Goal: Transaction & Acquisition: Purchase product/service

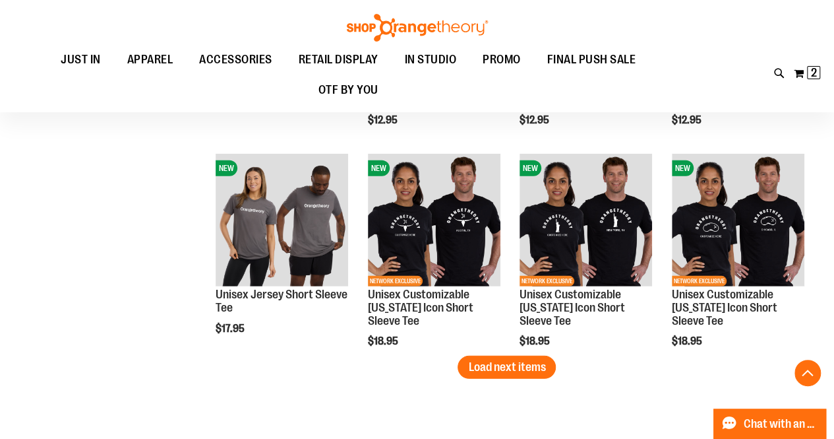
scroll to position [1776, 0]
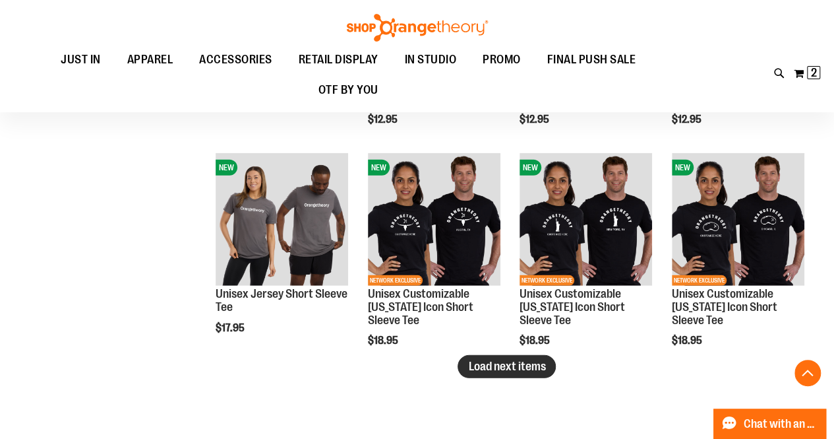
type input "**********"
click at [482, 365] on span "Load next items" at bounding box center [506, 365] width 77 height 13
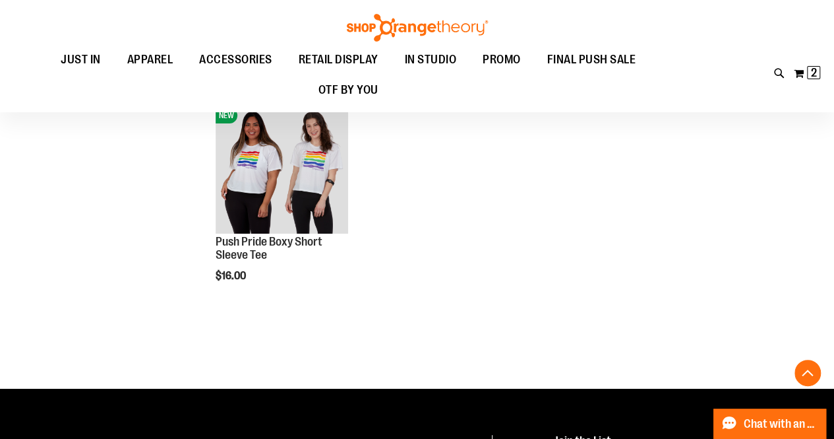
scroll to position [2454, 0]
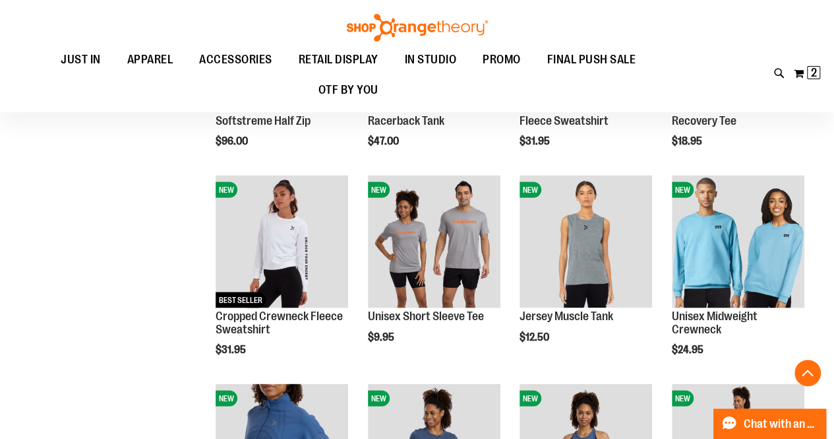
scroll to position [1128, 0]
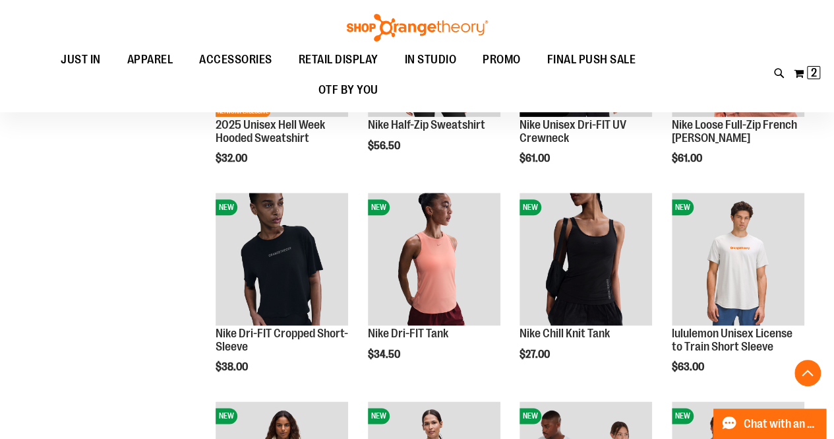
scroll to position [695, 0]
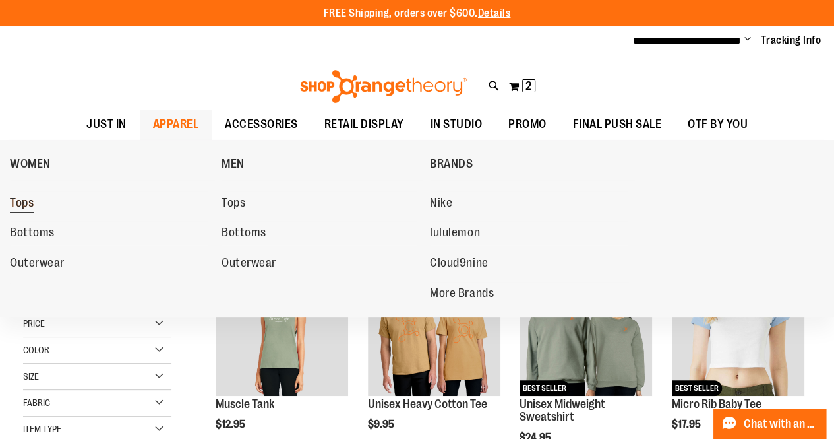
click at [21, 198] on span "Tops" at bounding box center [22, 204] width 24 height 16
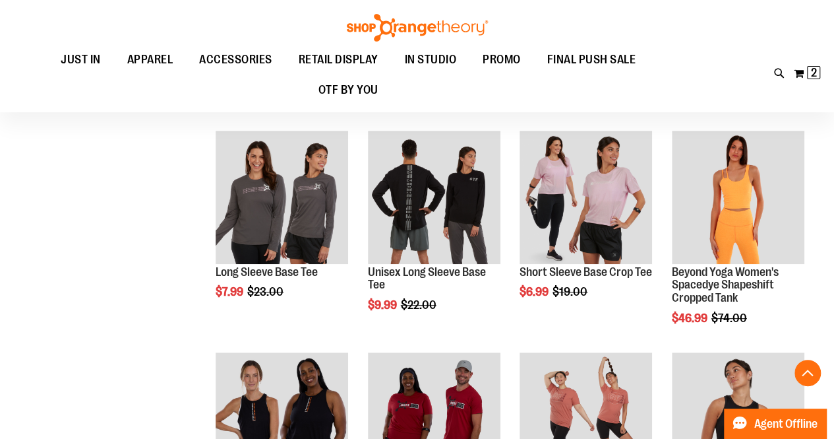
scroll to position [212, 0]
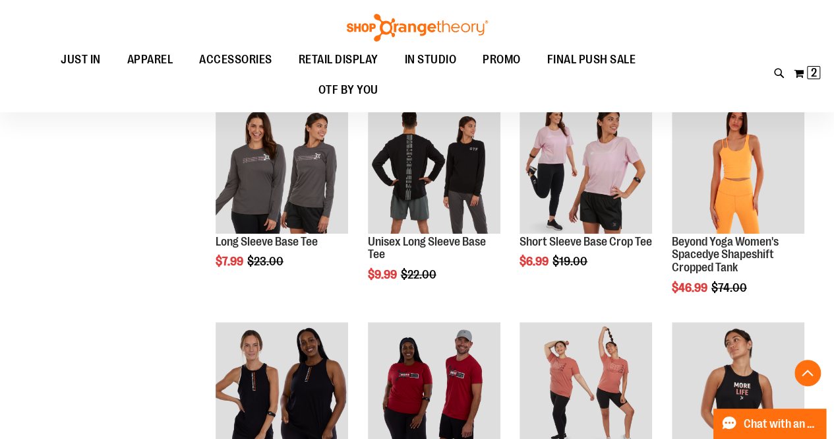
scroll to position [247, 0]
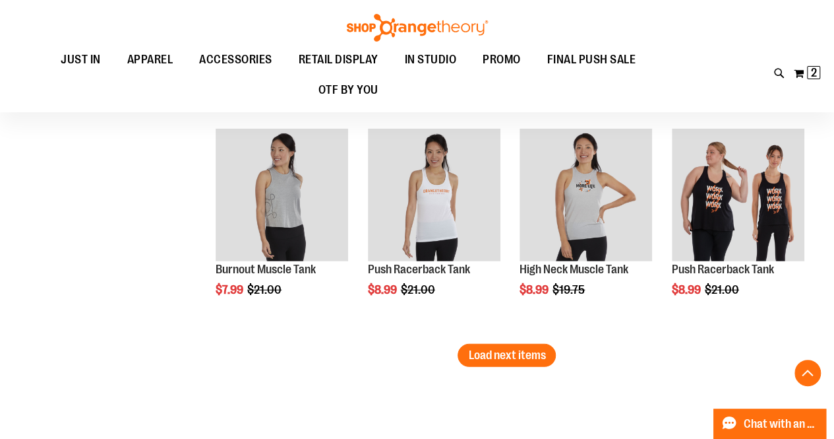
scroll to position [1770, 0]
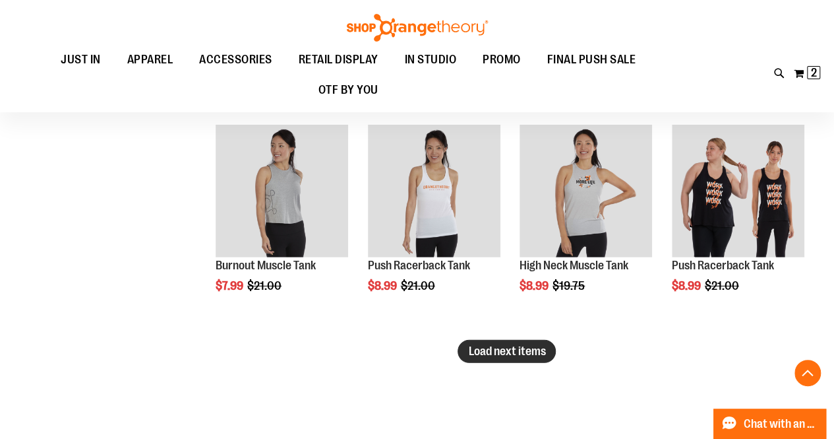
type input "**********"
click at [505, 341] on button "Load next items" at bounding box center [507, 351] width 98 height 23
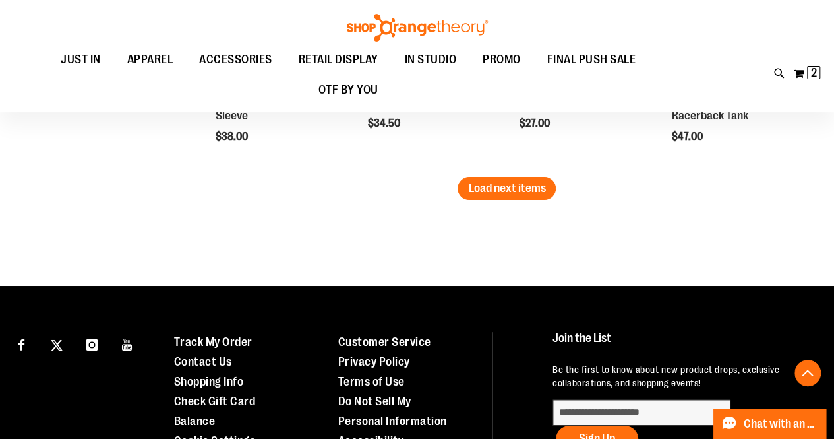
scroll to position [2598, 0]
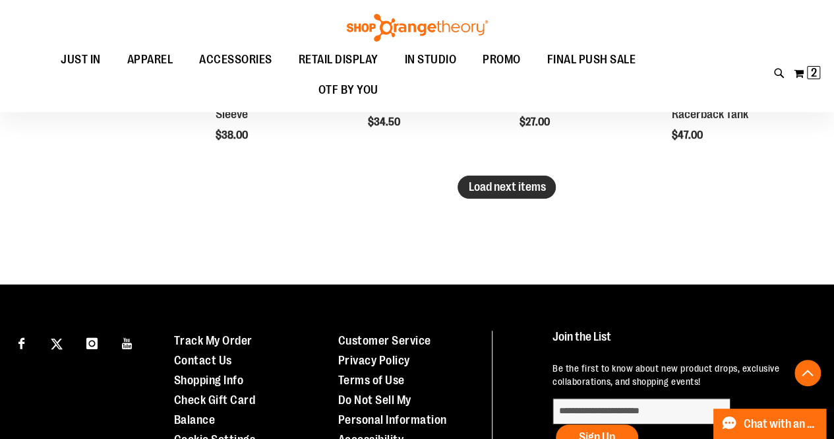
click at [518, 185] on span "Load next items" at bounding box center [506, 186] width 77 height 13
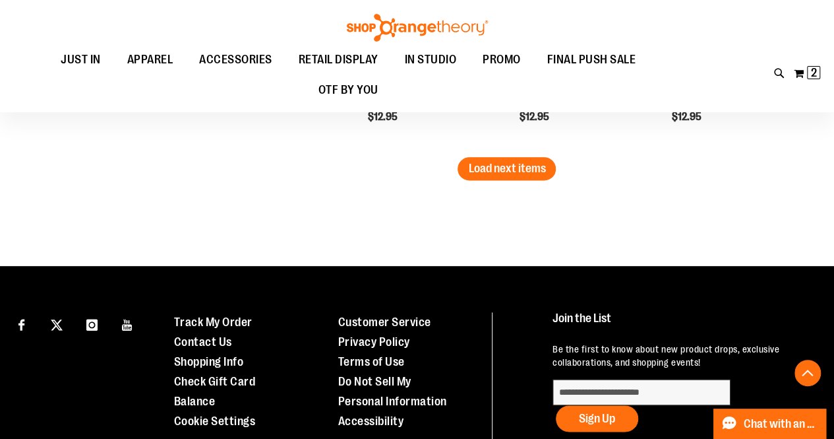
scroll to position [3283, 0]
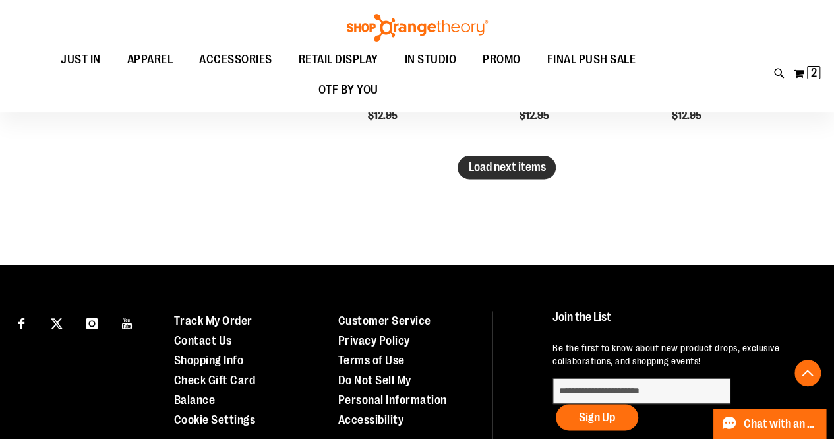
click at [494, 169] on span "Load next items" at bounding box center [506, 166] width 77 height 13
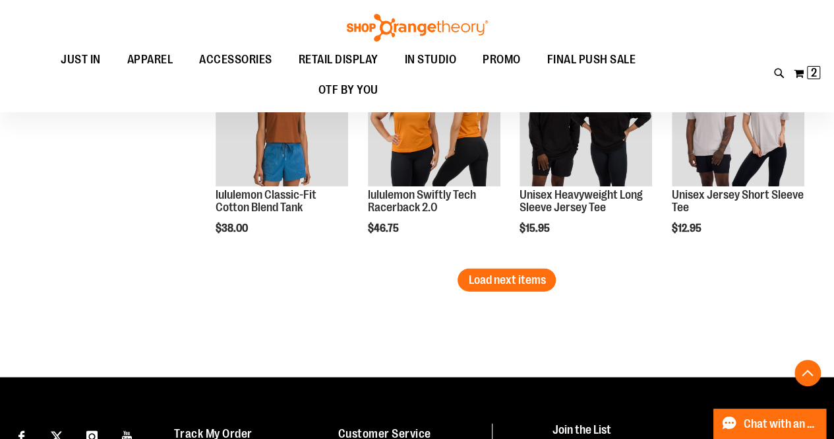
scroll to position [3838, 0]
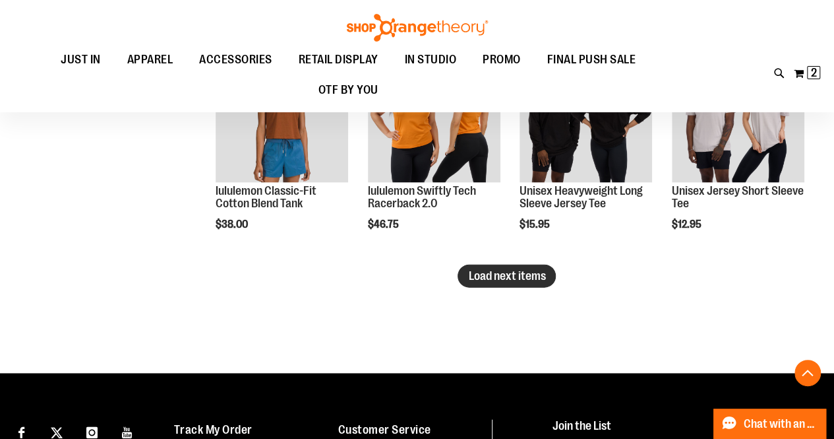
click at [489, 269] on span "Load next items" at bounding box center [506, 275] width 77 height 13
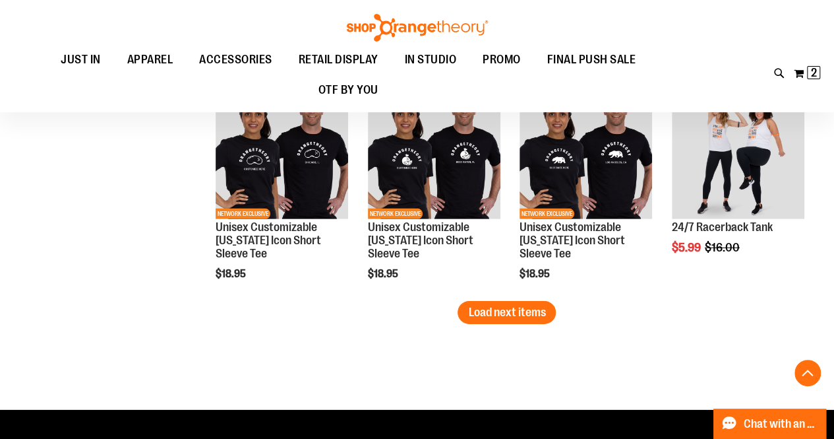
scroll to position [4471, 0]
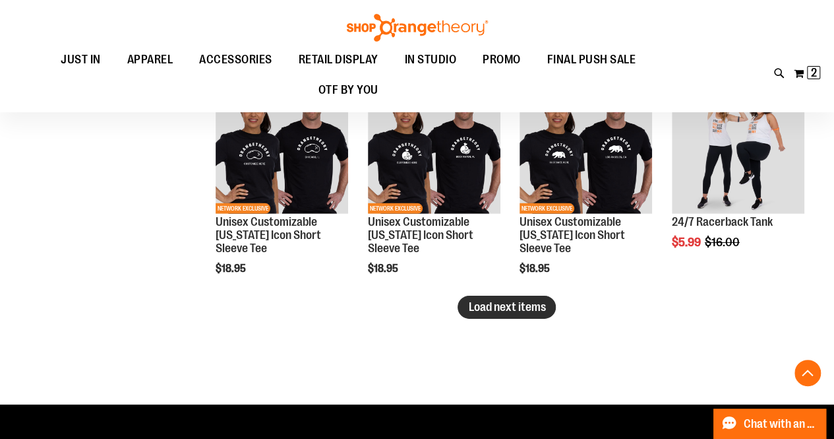
click at [504, 303] on span "Load next items" at bounding box center [506, 306] width 77 height 13
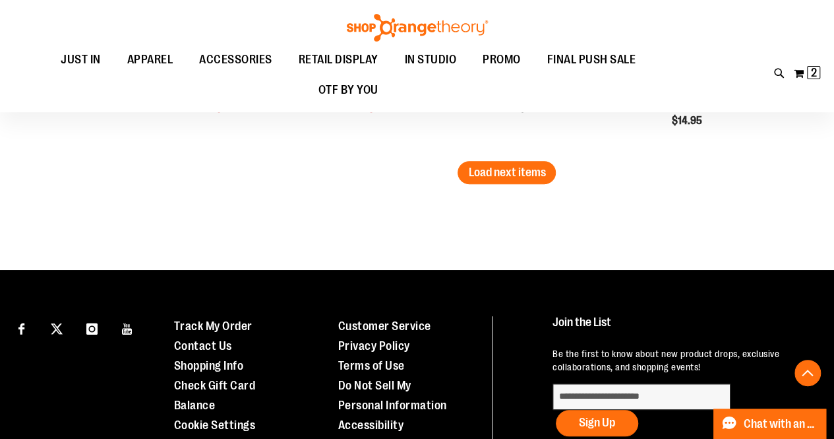
scroll to position [5270, 0]
click at [504, 168] on span "Load next items" at bounding box center [506, 172] width 77 height 13
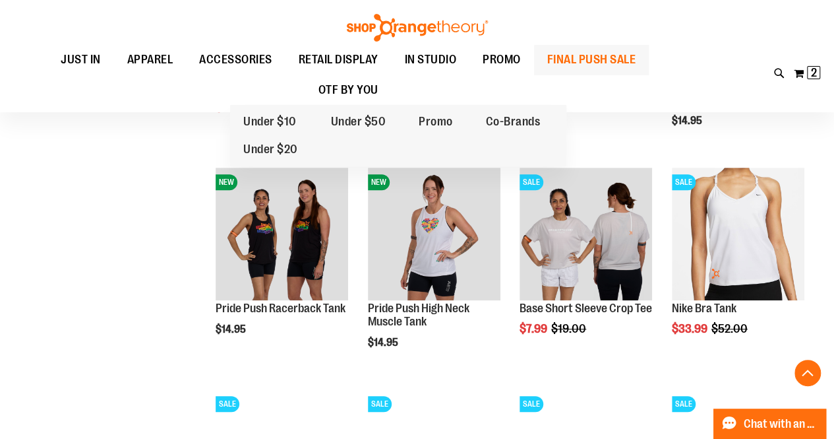
click at [547, 75] on span "FINAL PUSH SALE" at bounding box center [591, 60] width 89 height 30
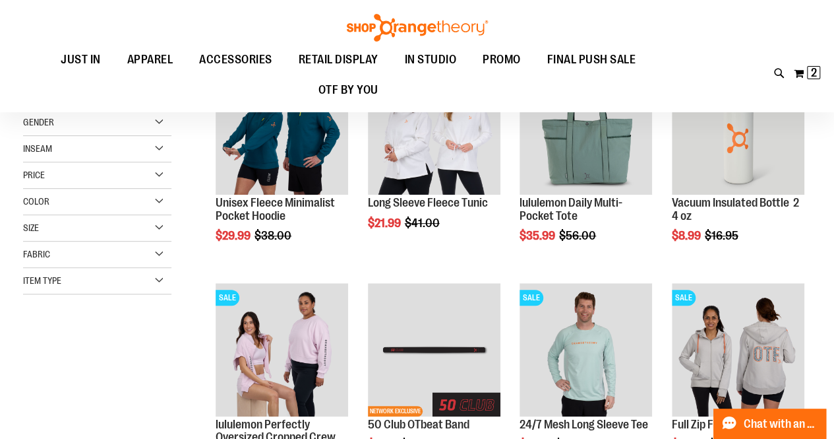
scroll to position [202, 0]
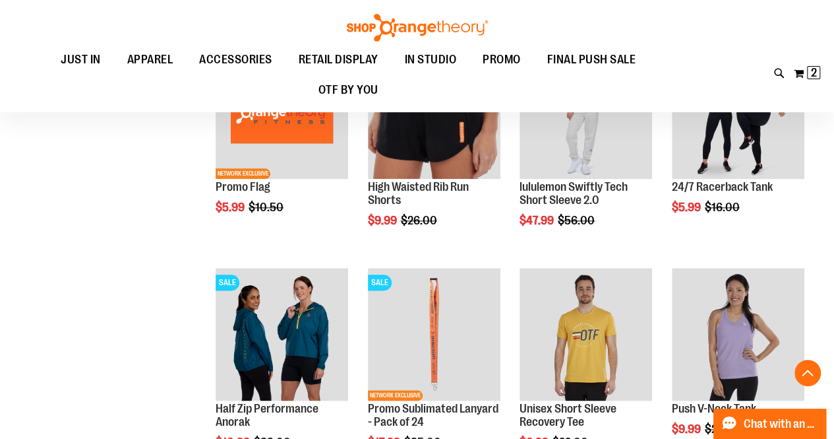
scroll to position [659, 0]
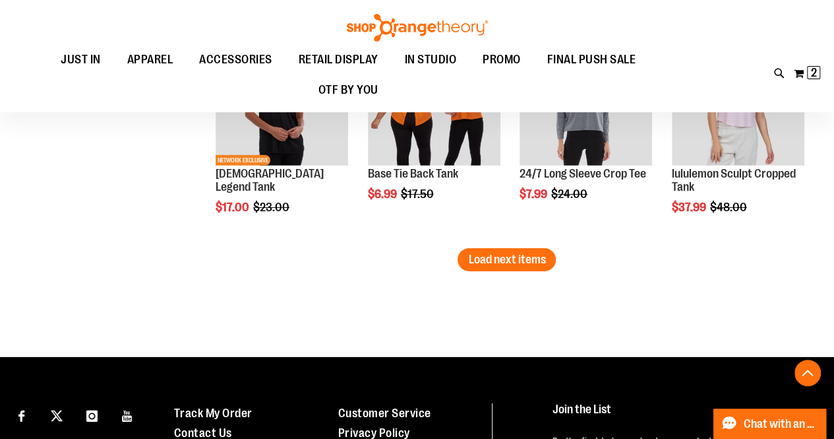
scroll to position [2001, 0]
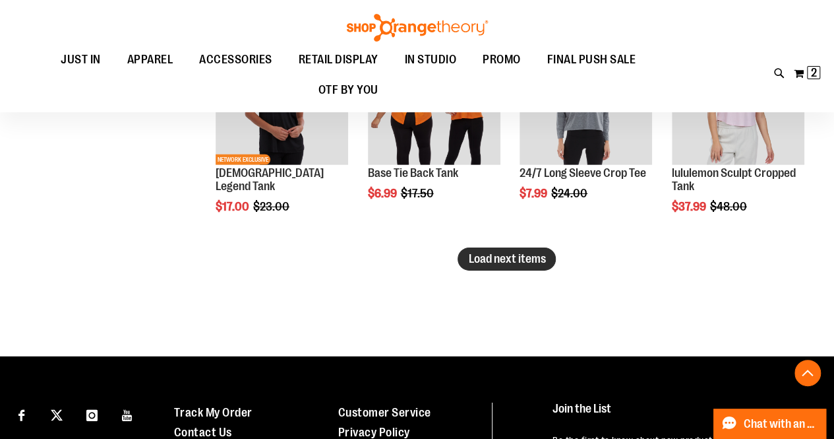
type input "**********"
click at [493, 260] on span "Load next items" at bounding box center [506, 258] width 77 height 13
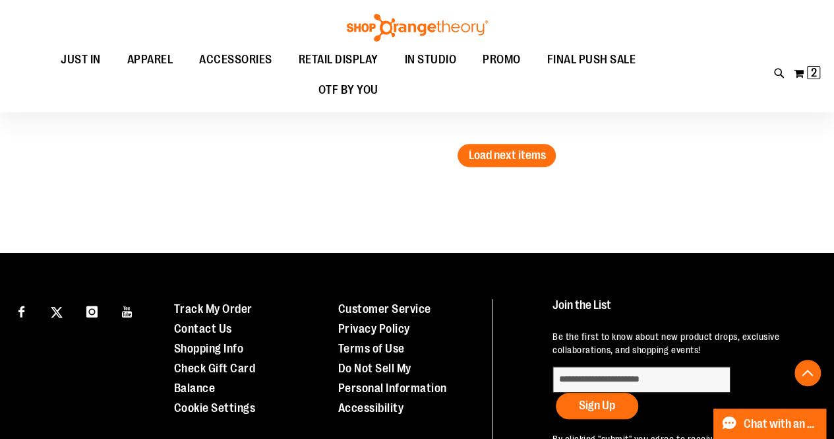
scroll to position [2769, 0]
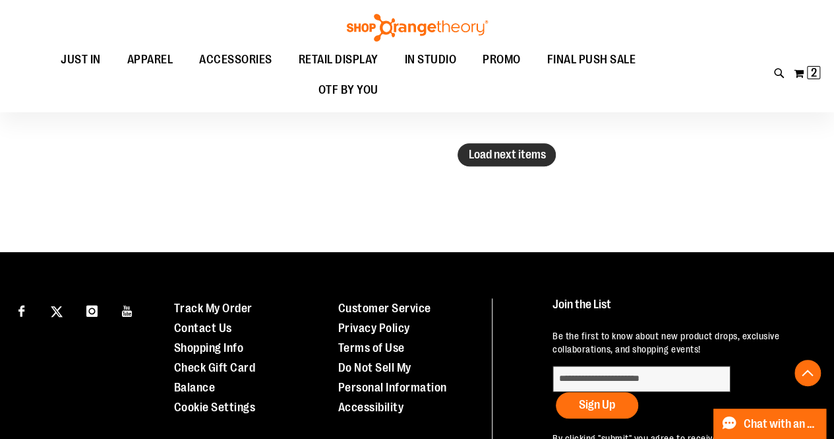
click at [480, 154] on span "Load next items" at bounding box center [506, 154] width 77 height 13
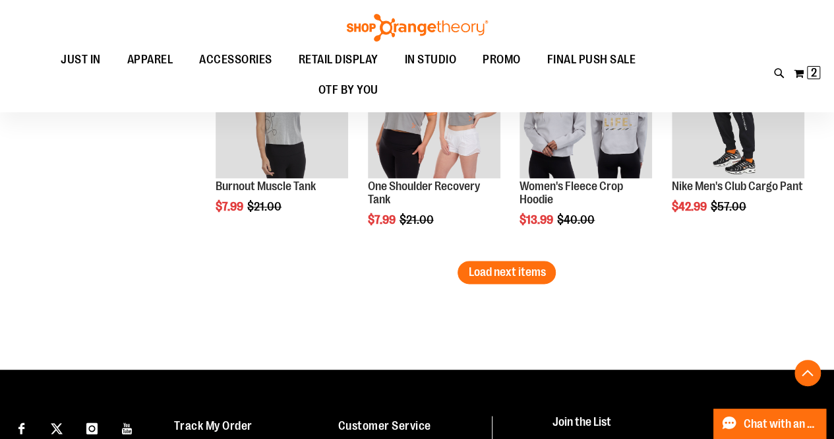
scroll to position [3317, 0]
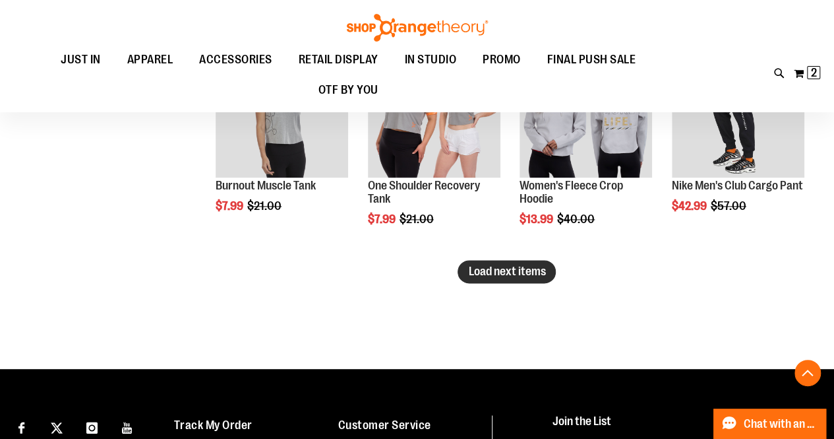
click at [490, 270] on span "Load next items" at bounding box center [506, 270] width 77 height 13
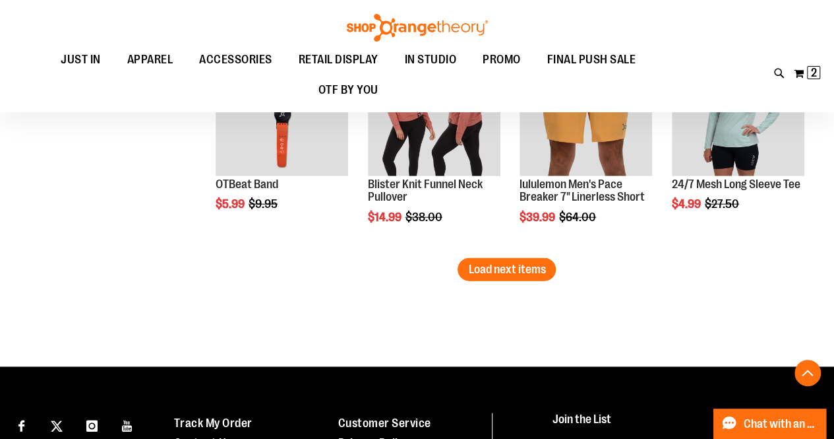
scroll to position [3984, 0]
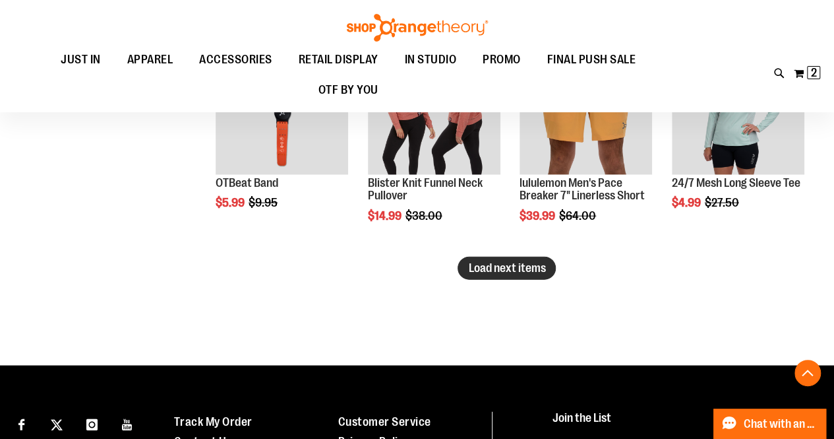
click at [487, 270] on span "Load next items" at bounding box center [506, 267] width 77 height 13
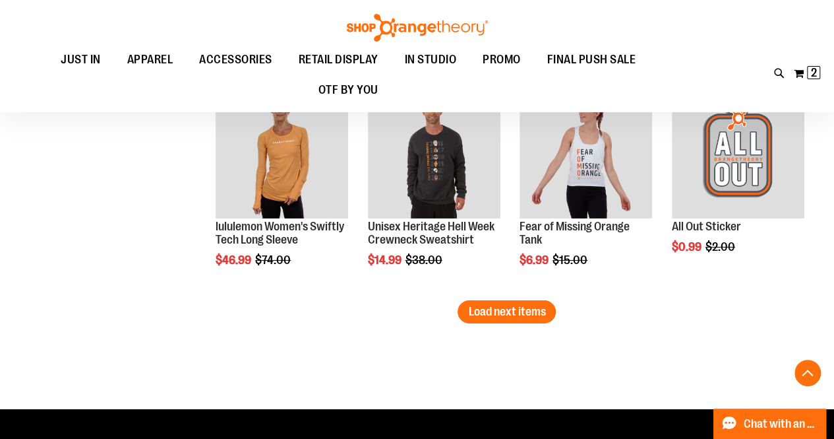
scroll to position [4605, 0]
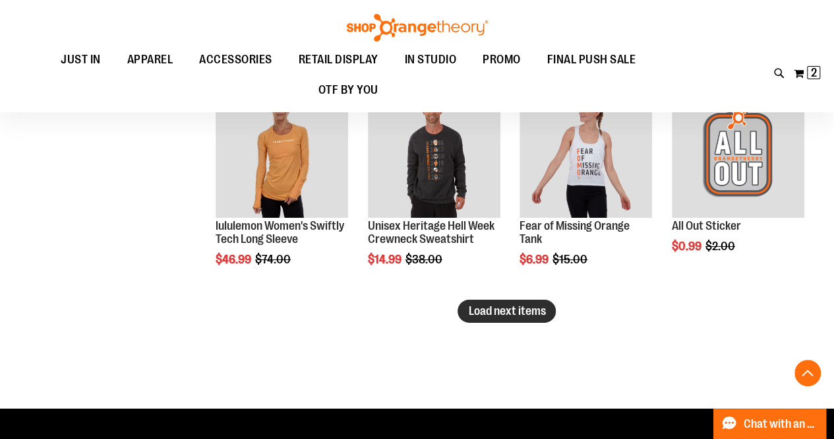
click at [475, 307] on span "Load next items" at bounding box center [506, 310] width 77 height 13
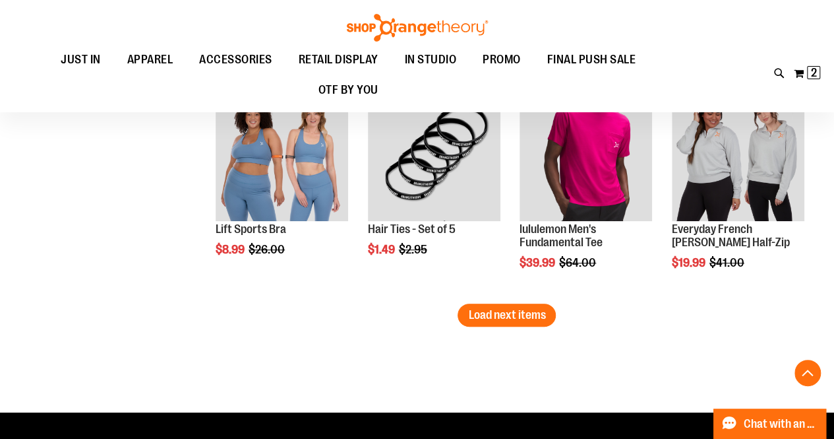
scroll to position [5269, 0]
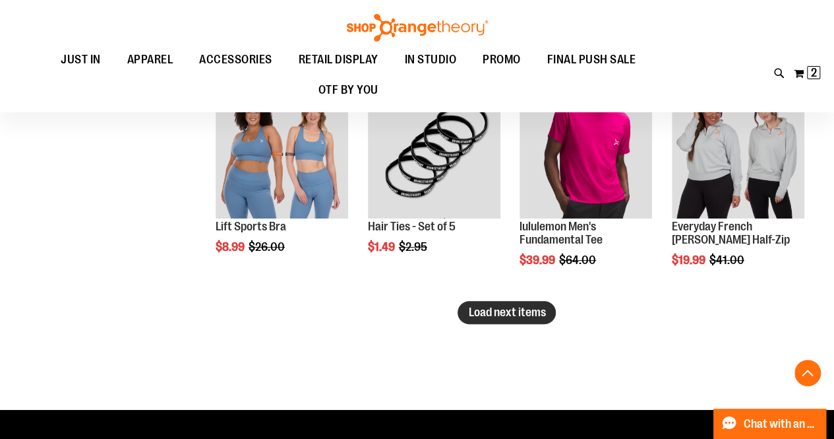
click at [490, 308] on span "Load next items" at bounding box center [506, 311] width 77 height 13
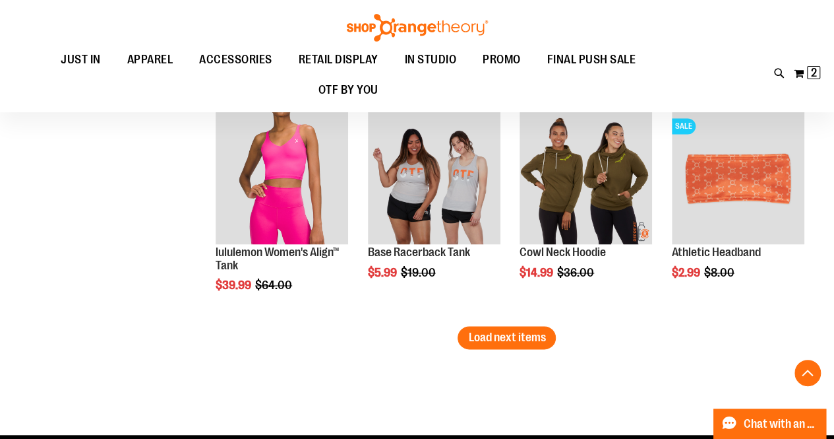
scroll to position [5905, 0]
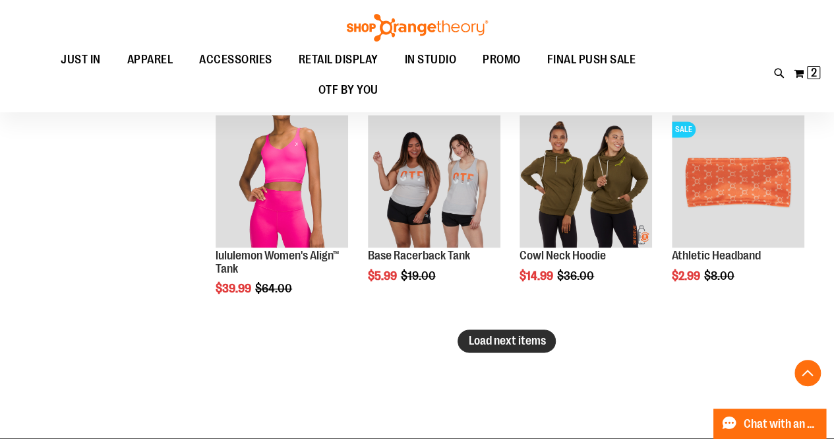
click at [490, 337] on span "Load next items" at bounding box center [506, 340] width 77 height 13
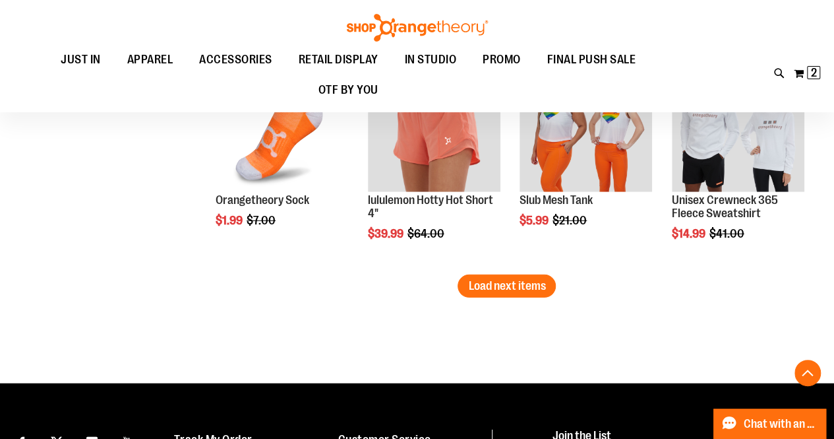
scroll to position [6625, 0]
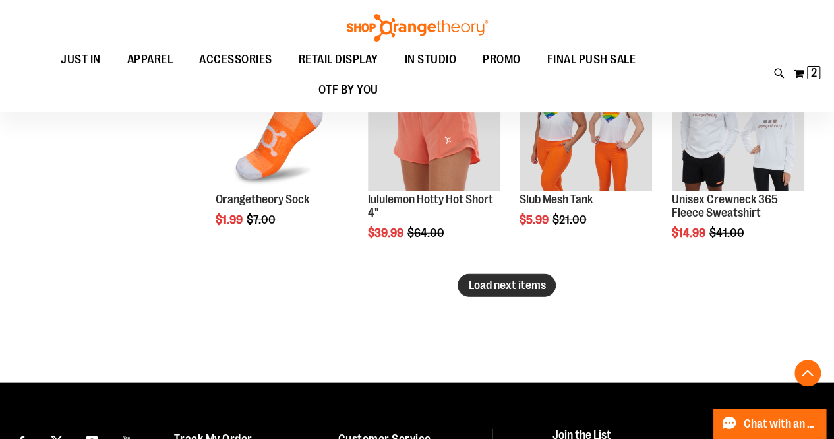
click at [516, 282] on span "Load next items" at bounding box center [506, 284] width 77 height 13
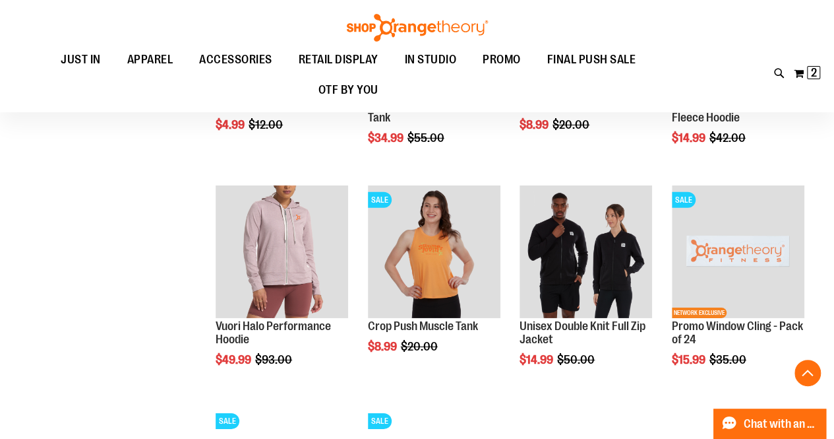
scroll to position [6942, 0]
